Goal: Find specific page/section: Find specific page/section

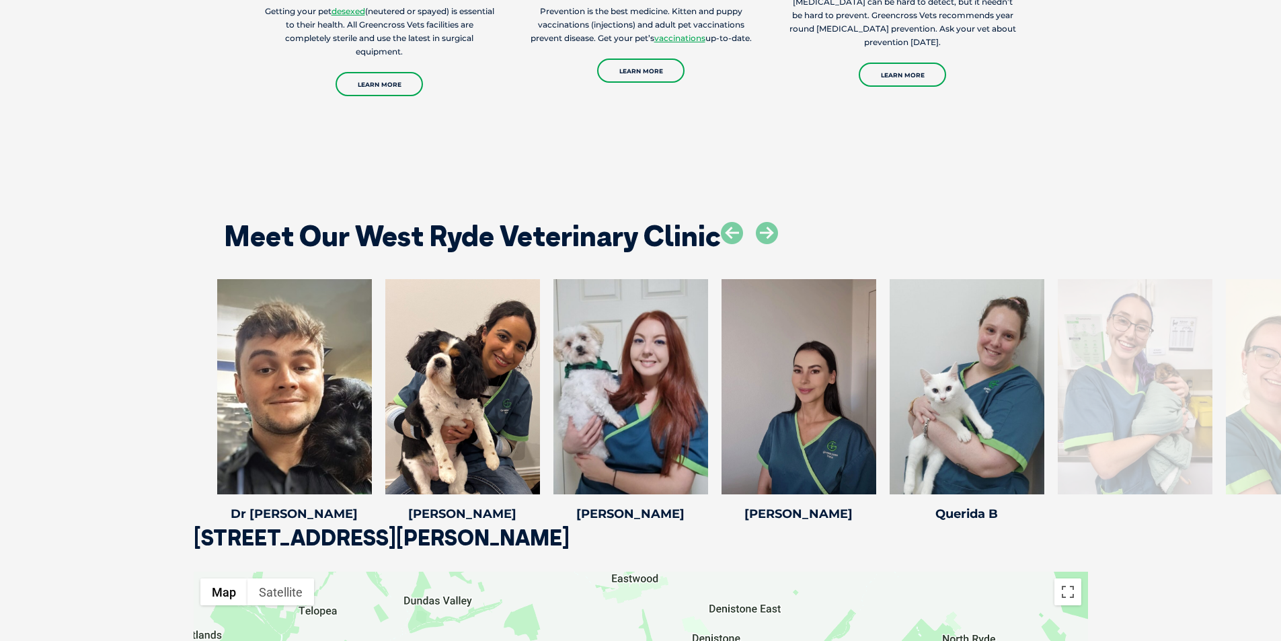
scroll to position [1883, 0]
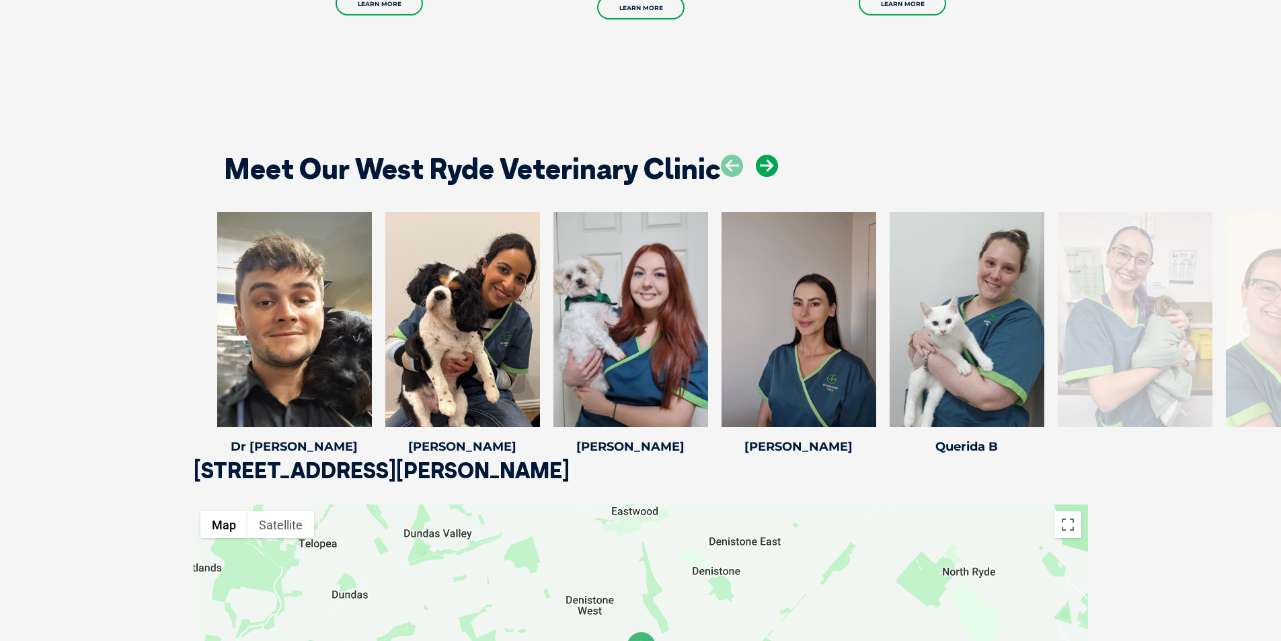
click at [767, 167] on icon at bounding box center [767, 166] width 22 height 22
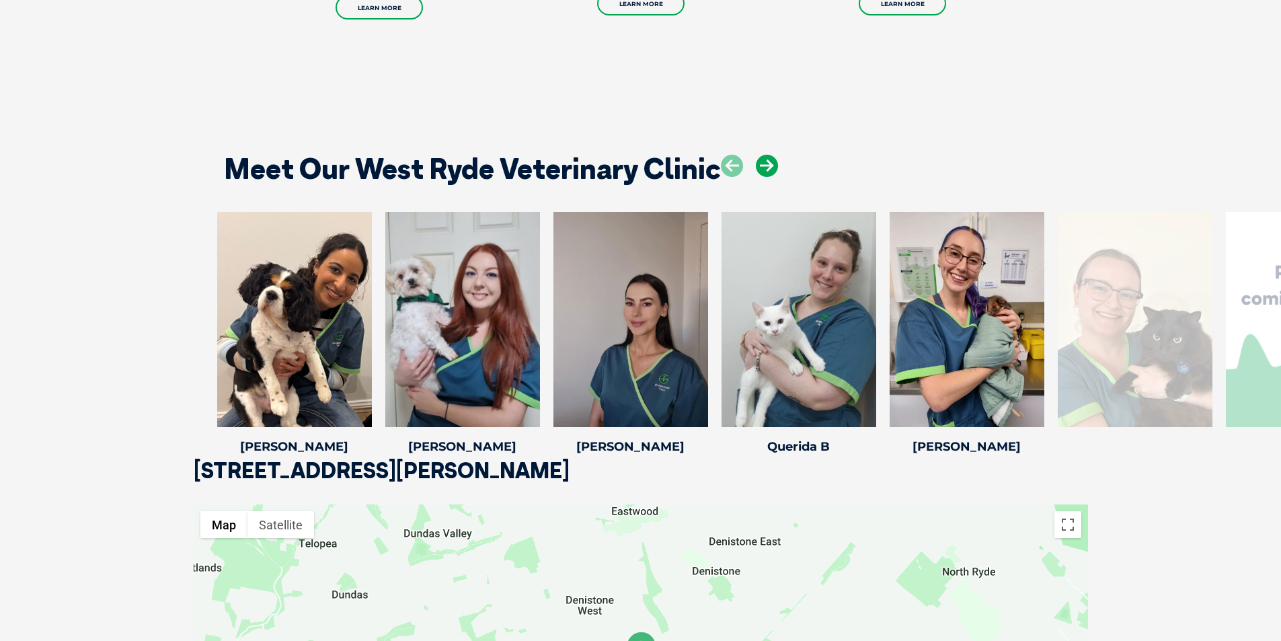
click at [767, 167] on icon at bounding box center [767, 166] width 22 height 22
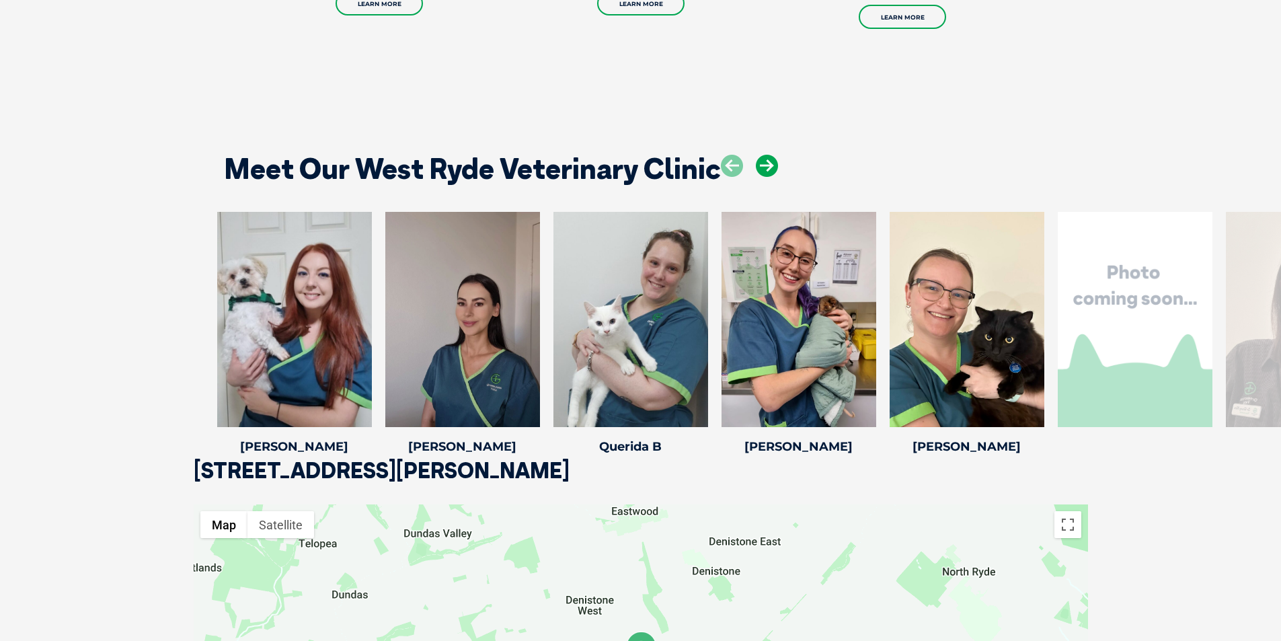
click at [760, 166] on icon at bounding box center [767, 166] width 22 height 22
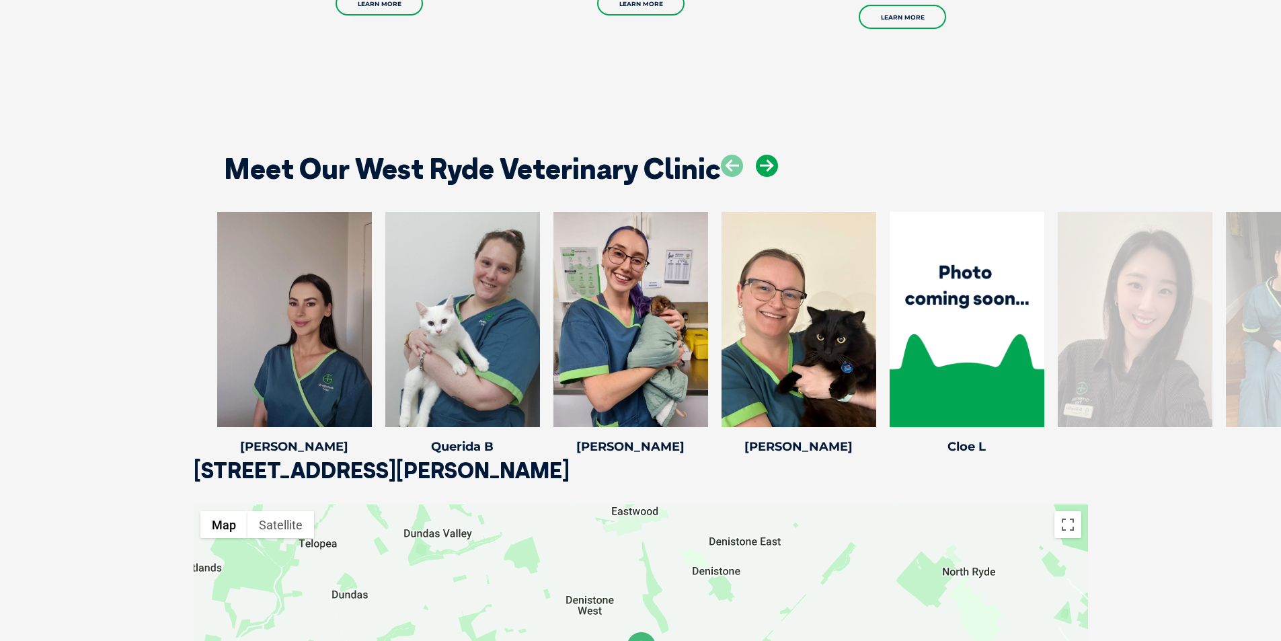
click at [760, 166] on icon at bounding box center [767, 166] width 22 height 22
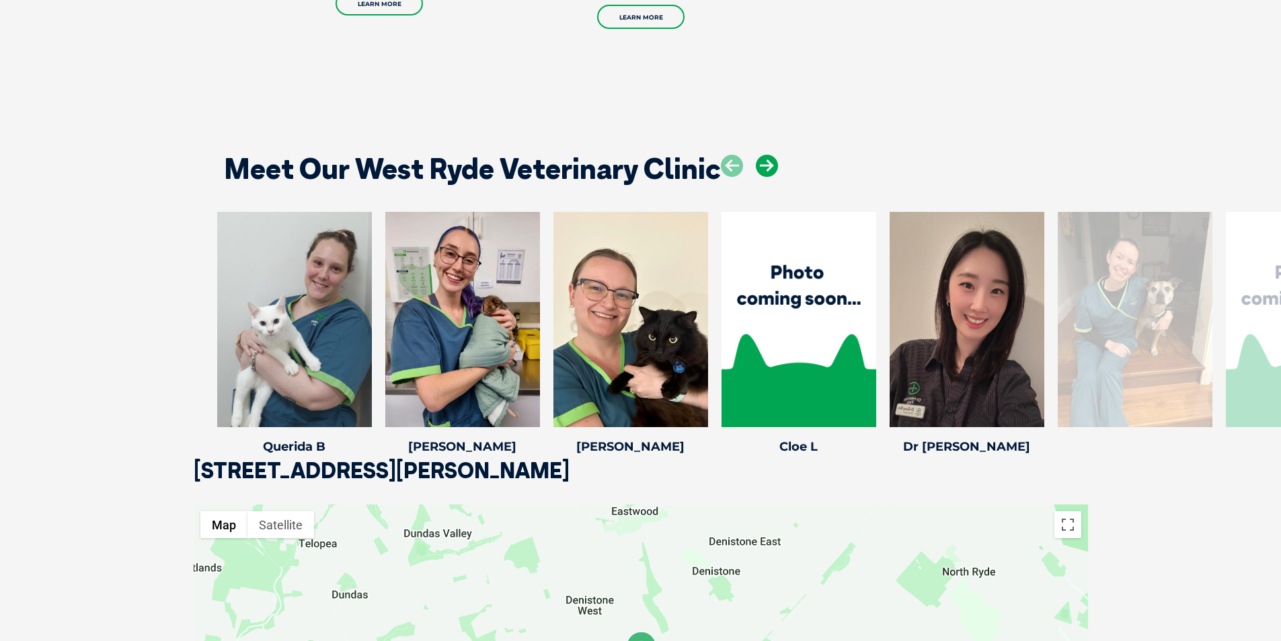
click at [758, 175] on icon at bounding box center [767, 166] width 22 height 22
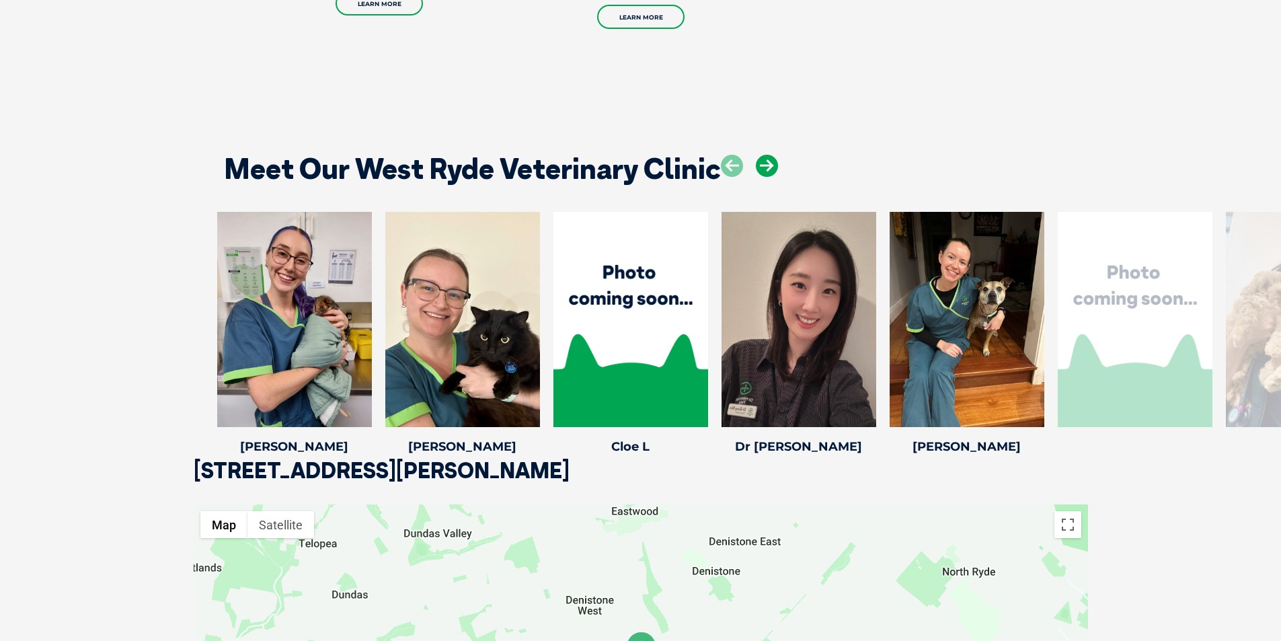
click at [758, 175] on icon at bounding box center [767, 166] width 22 height 22
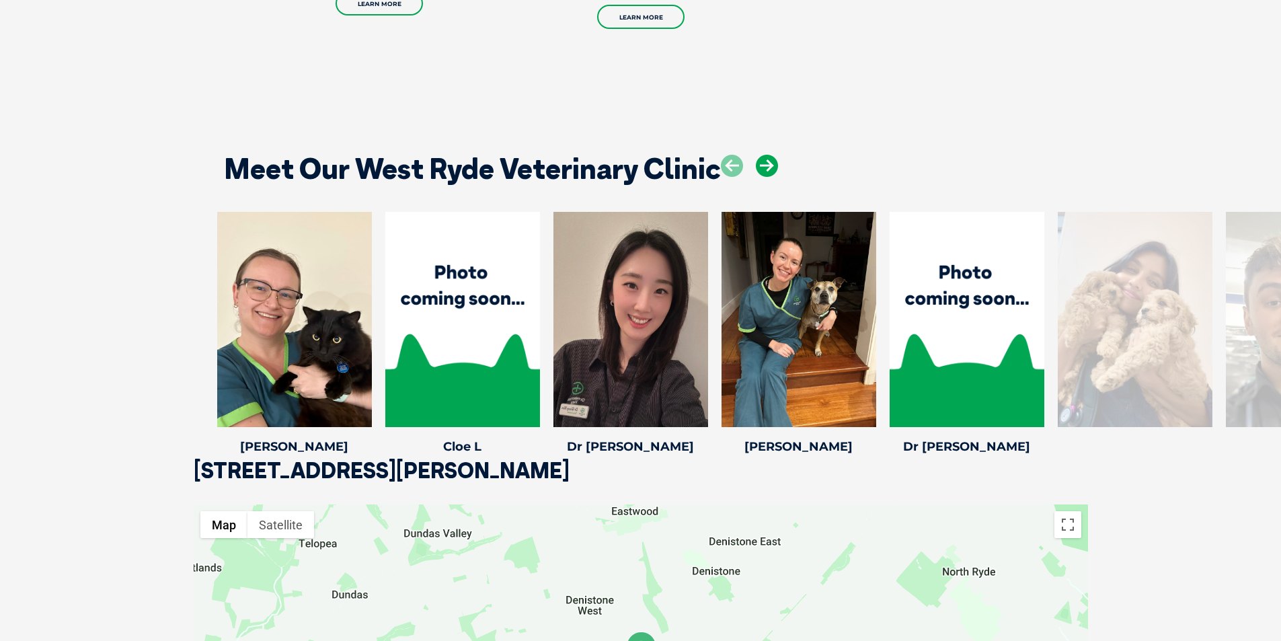
click at [758, 175] on icon at bounding box center [767, 166] width 22 height 22
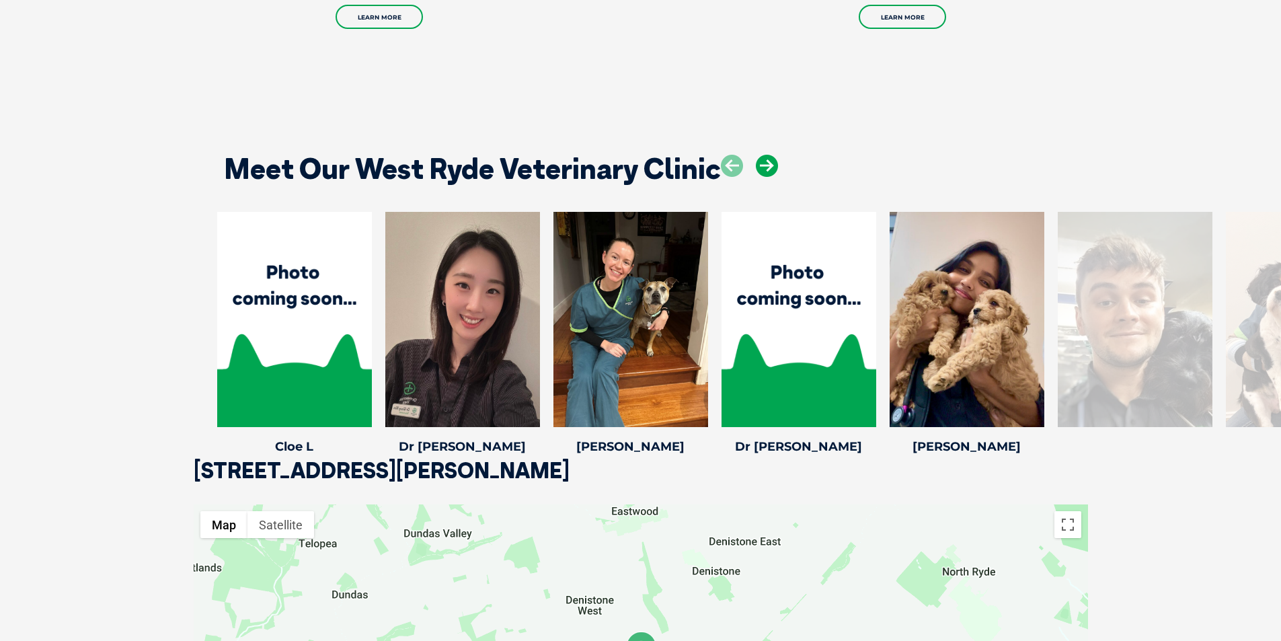
click at [758, 175] on icon at bounding box center [767, 166] width 22 height 22
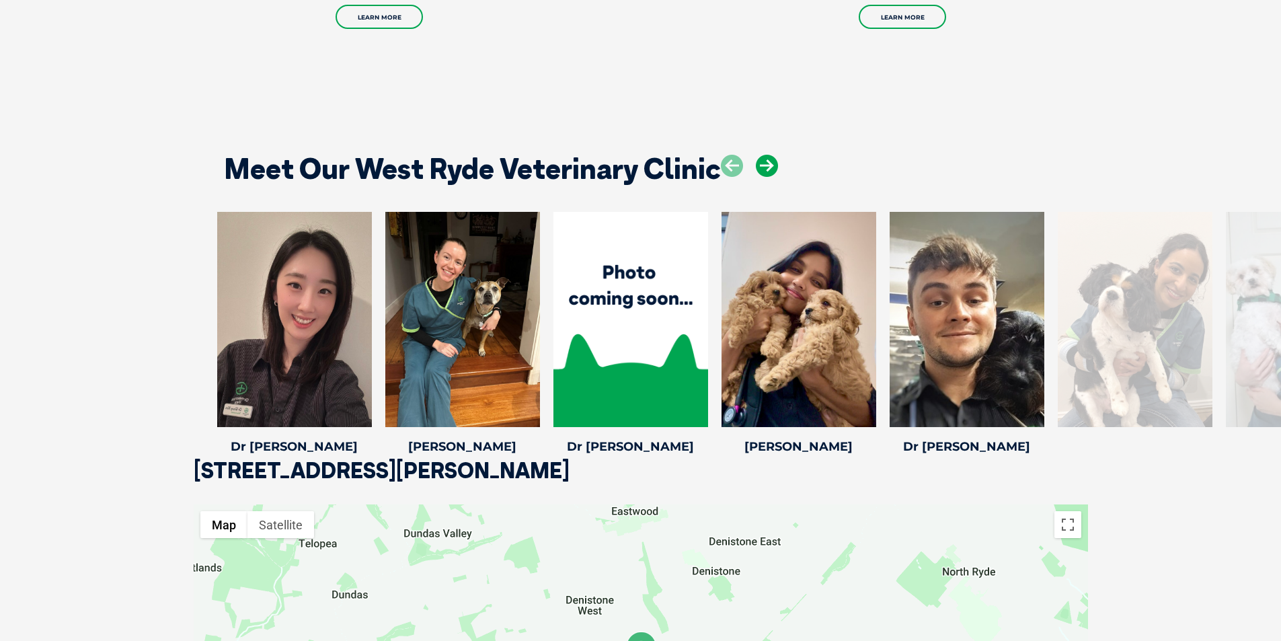
click at [758, 175] on icon at bounding box center [767, 166] width 22 height 22
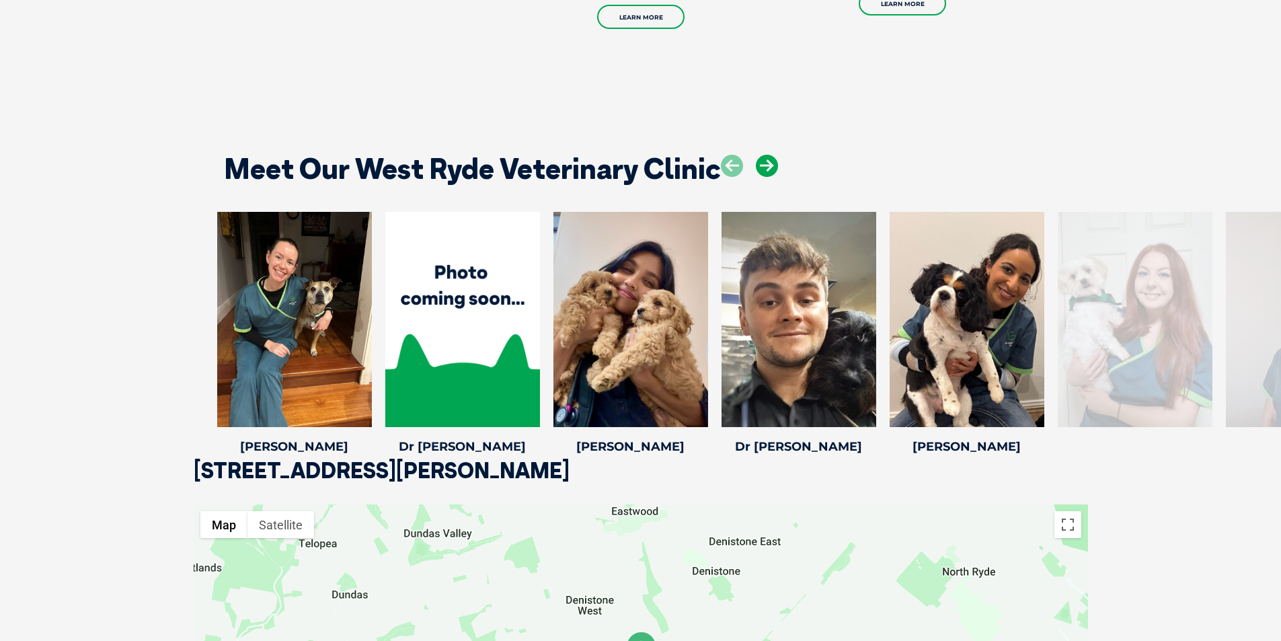
click at [758, 175] on icon at bounding box center [767, 166] width 22 height 22
